Goal: Task Accomplishment & Management: Manage account settings

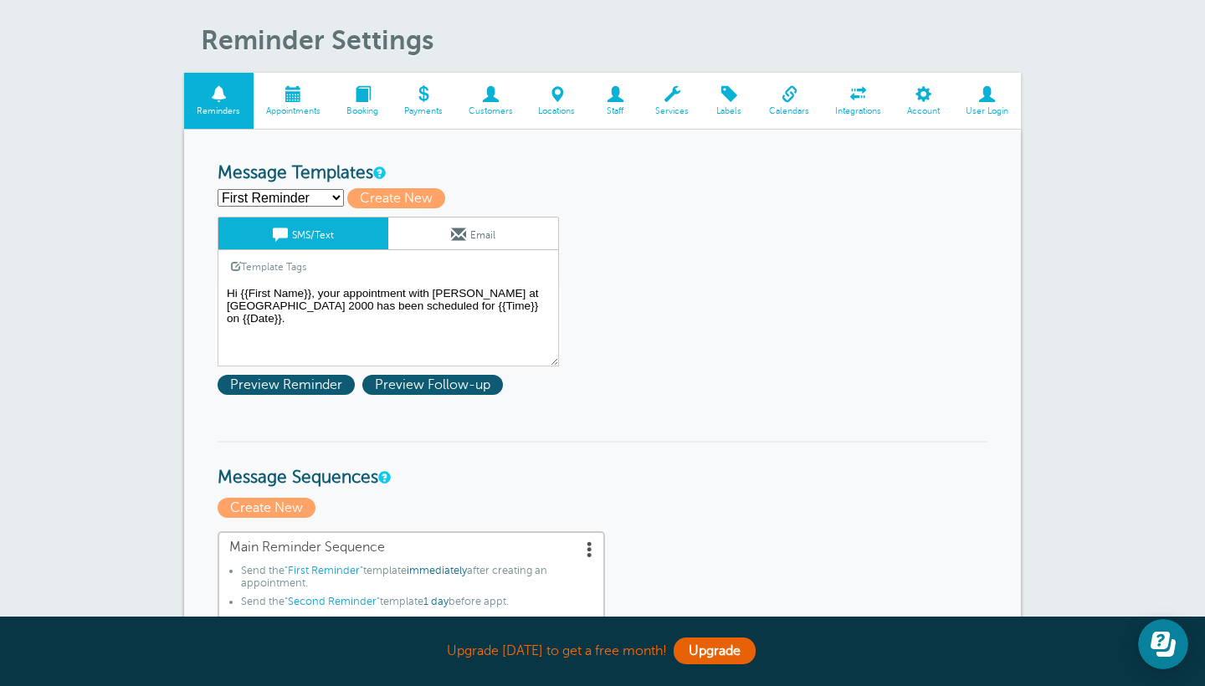
scroll to position [72, 0]
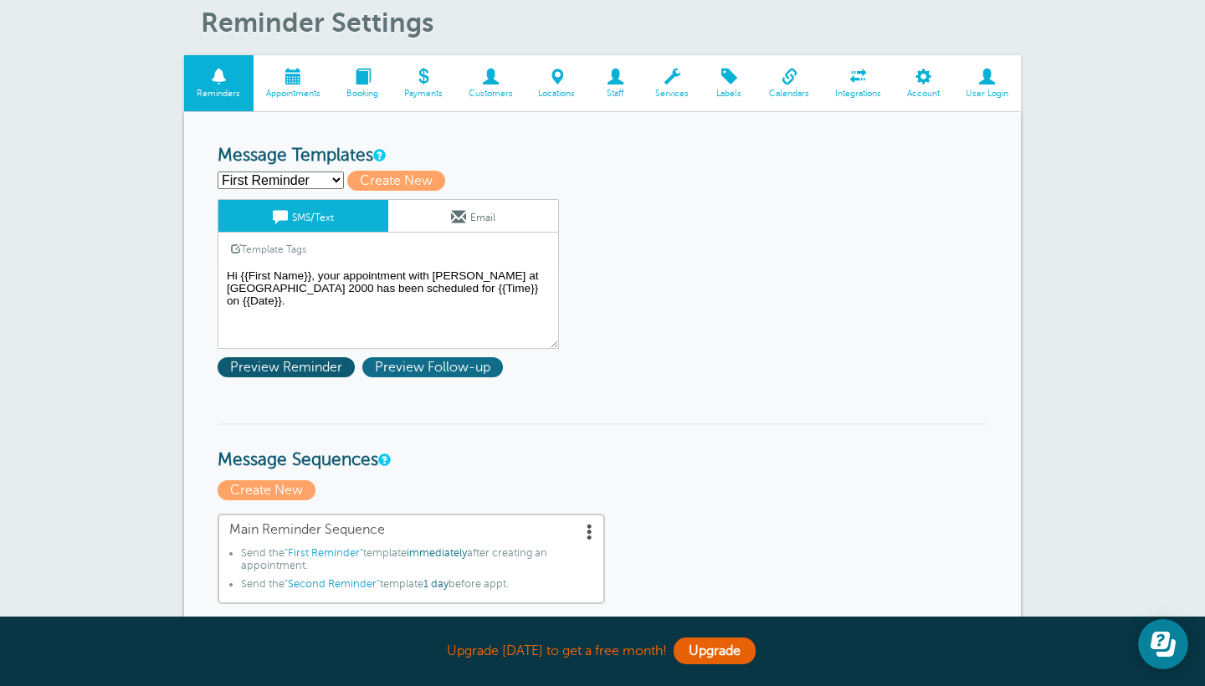
click at [424, 363] on span "Preview Follow-up" at bounding box center [432, 367] width 141 height 20
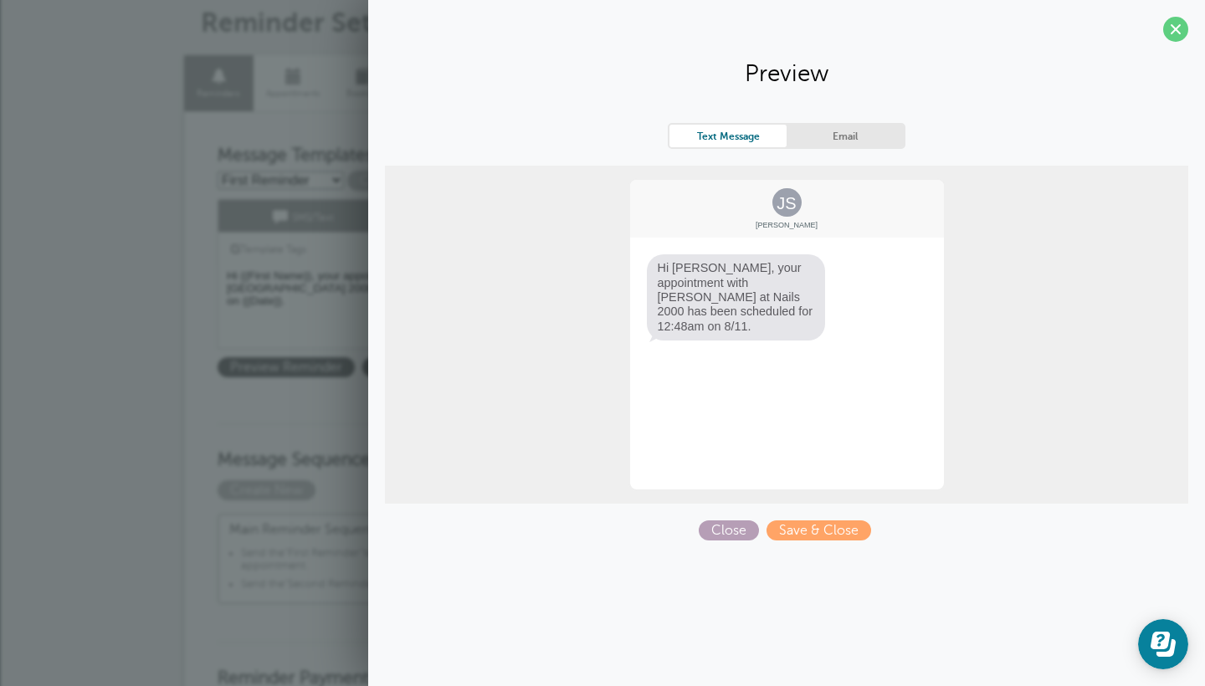
click at [747, 526] on span "Close" at bounding box center [729, 531] width 60 height 20
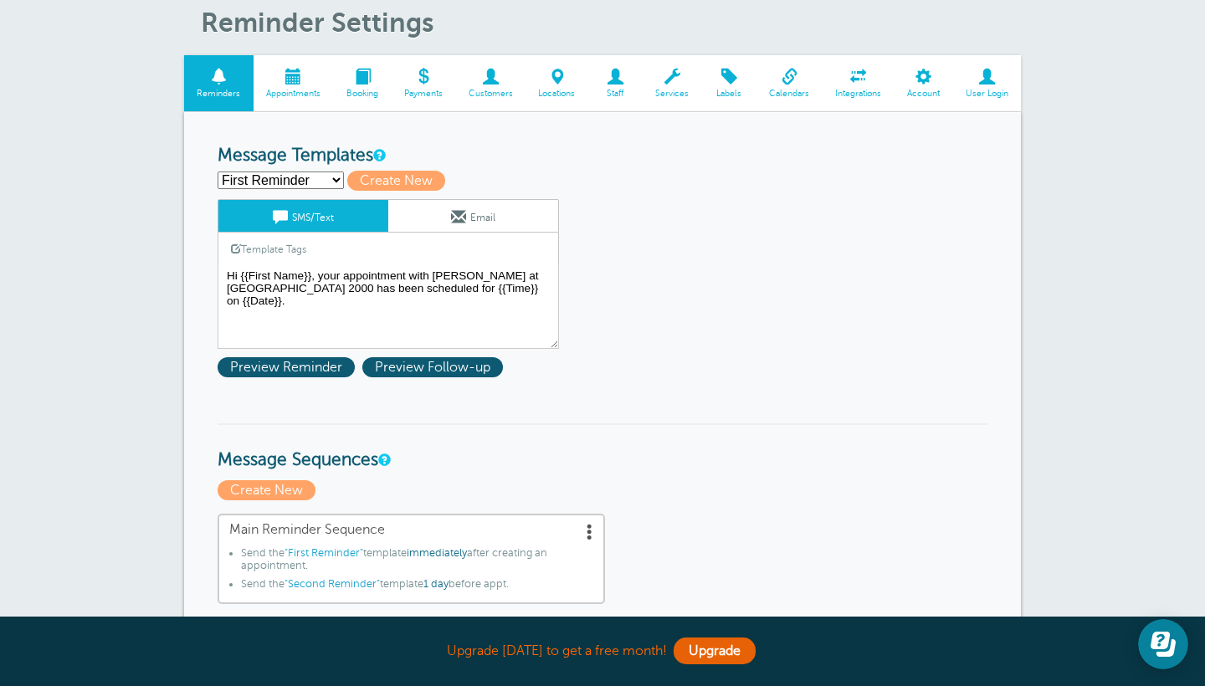
click at [269, 245] on link "Template Tags" at bounding box center [268, 249] width 100 height 33
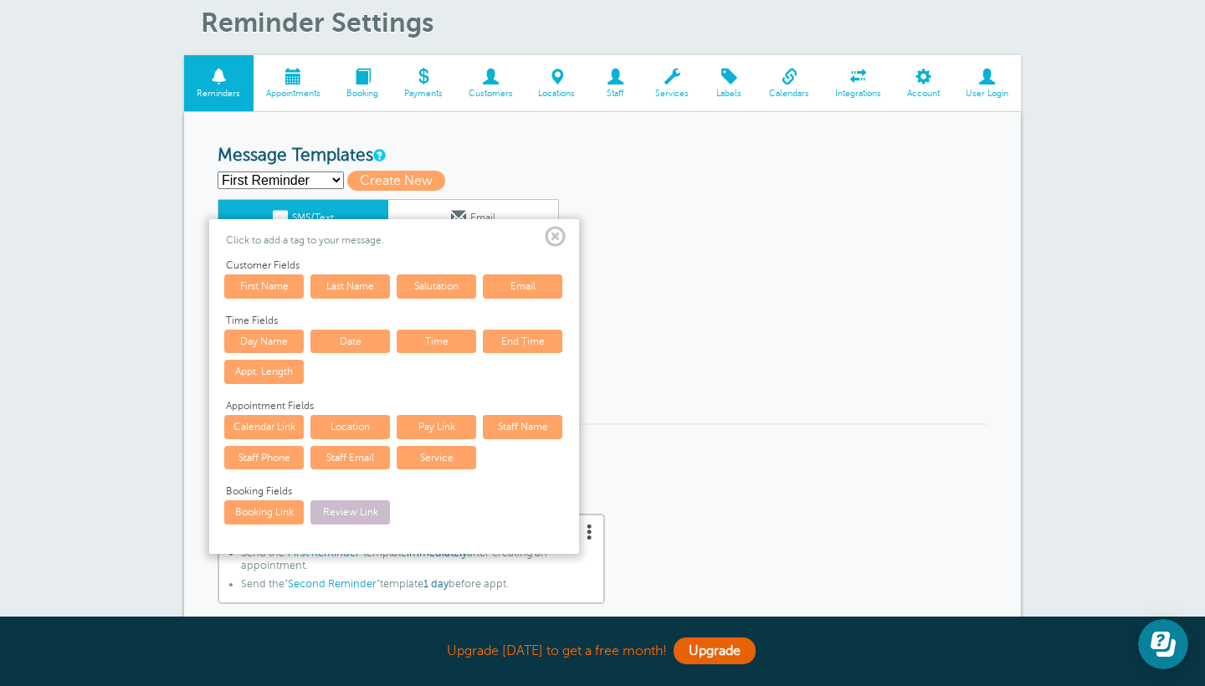
click at [638, 158] on h3 "Message Templates" at bounding box center [603, 156] width 770 height 21
click at [553, 231] on span at bounding box center [555, 237] width 21 height 21
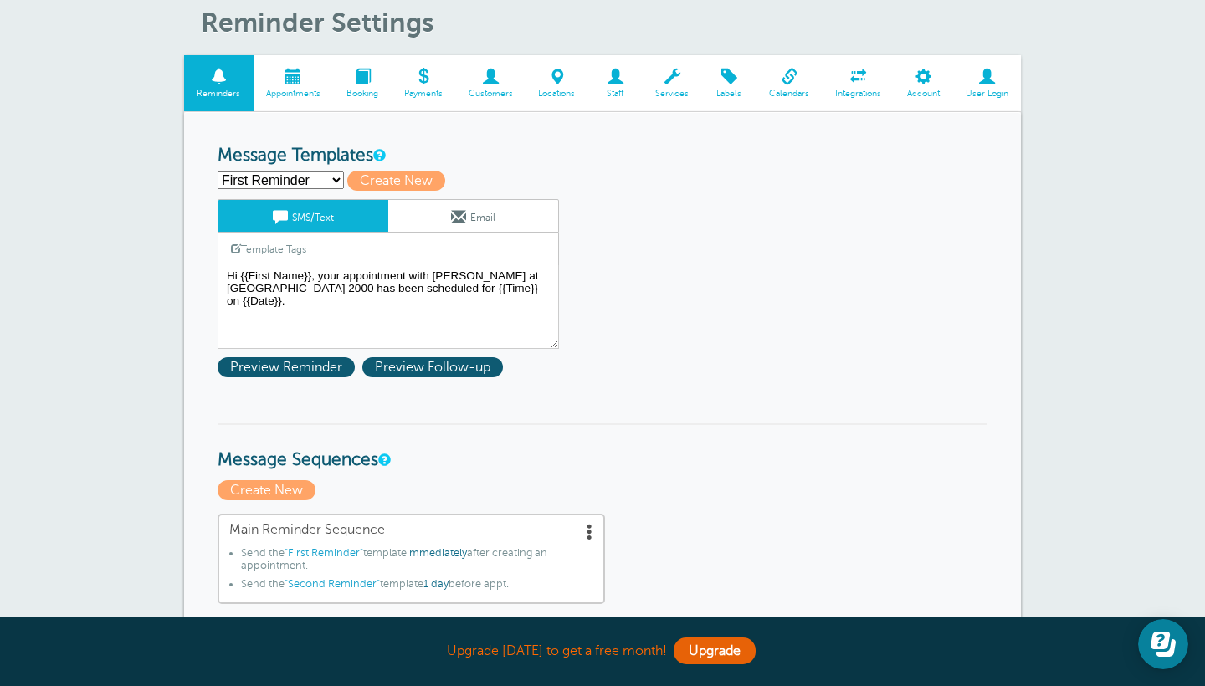
click at [490, 78] on span at bounding box center [490, 77] width 70 height 16
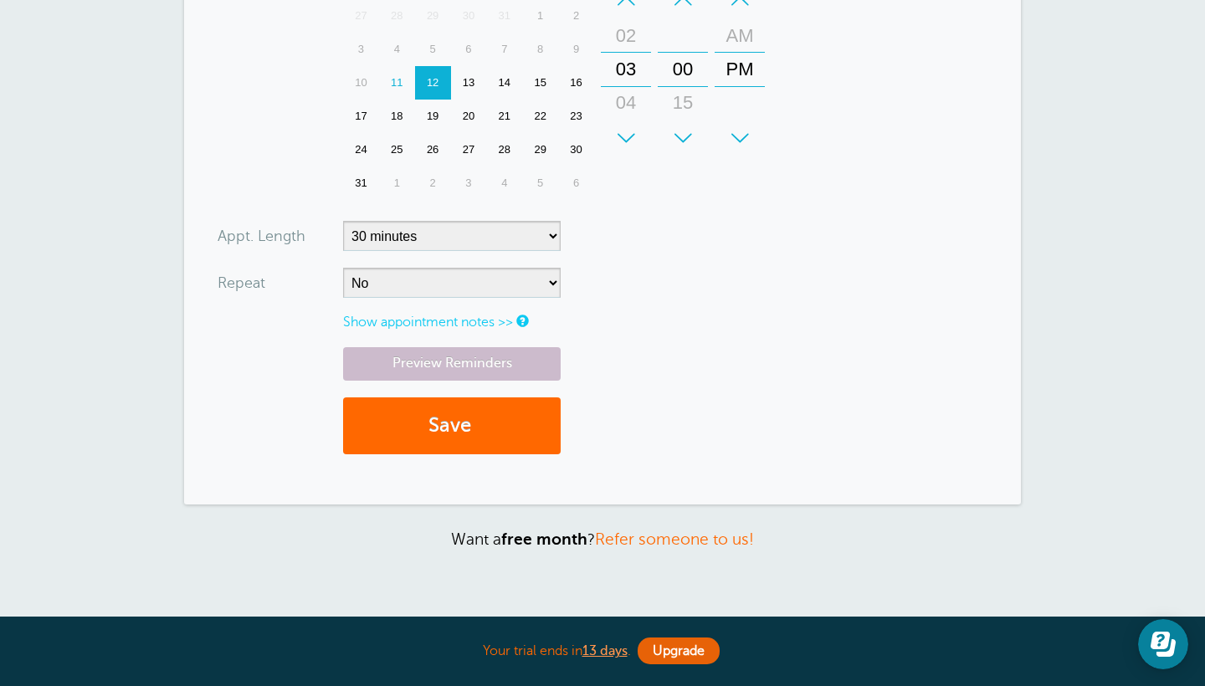
scroll to position [518, 0]
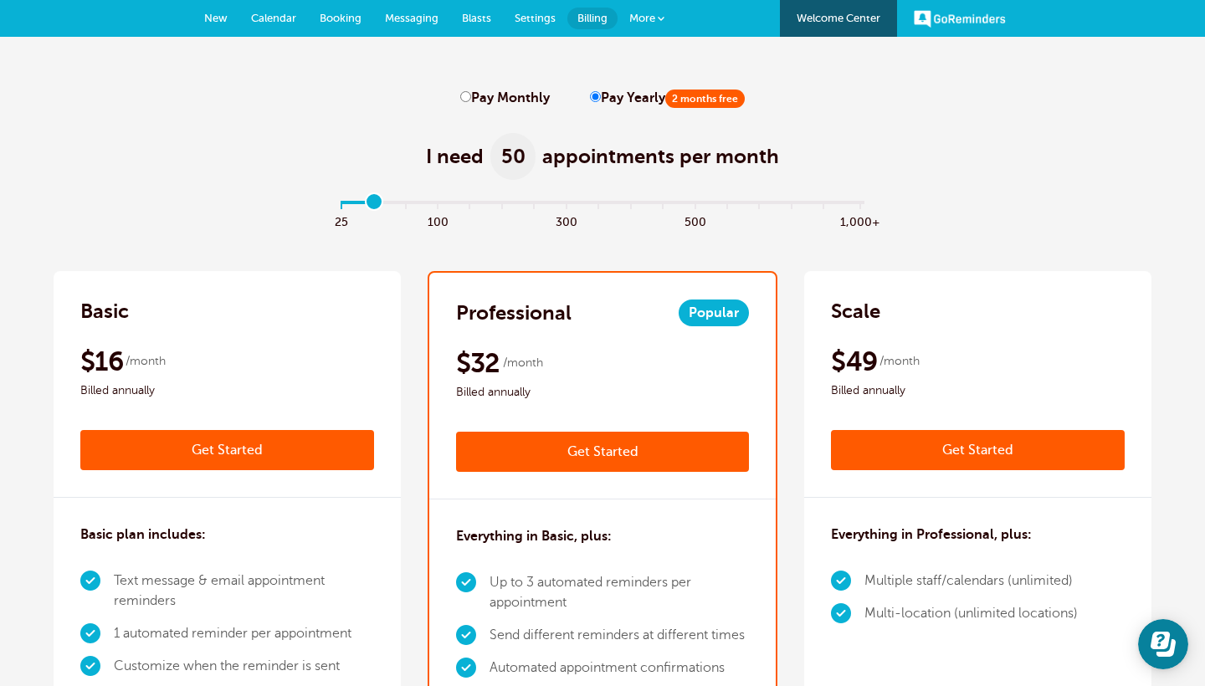
type input "1"
click at [377, 204] on input "range" at bounding box center [603, 205] width 542 height 3
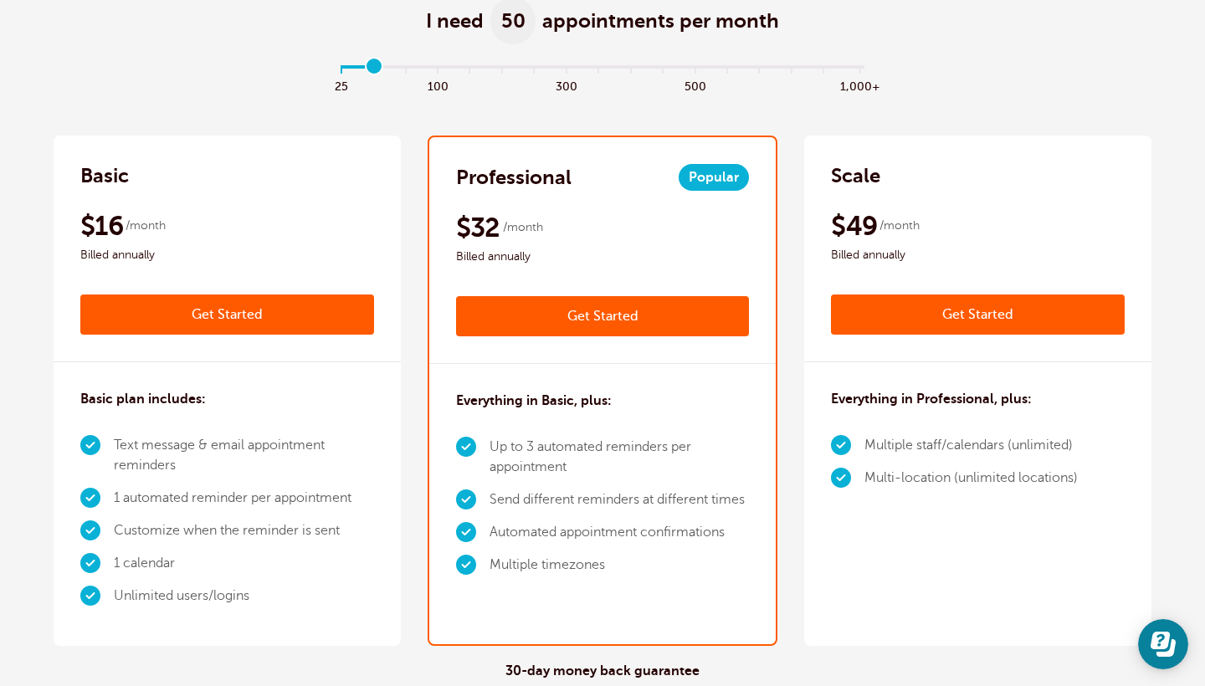
scroll to position [123, 0]
